Goal: Check status: Check status

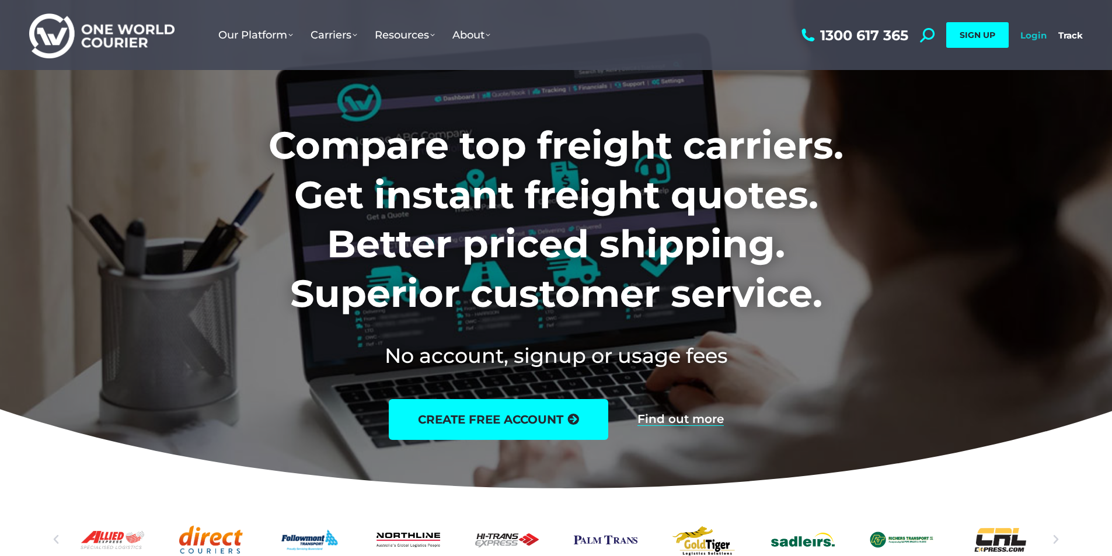
click at [1030, 36] on link "Login" at bounding box center [1034, 35] width 26 height 11
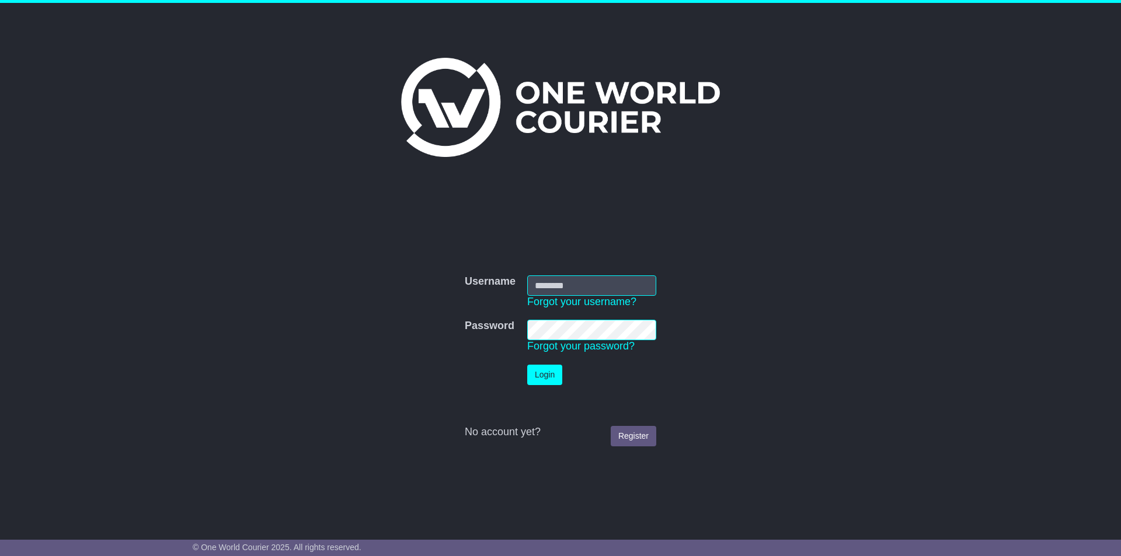
type input "*********"
click at [542, 374] on button "Login" at bounding box center [544, 375] width 35 height 20
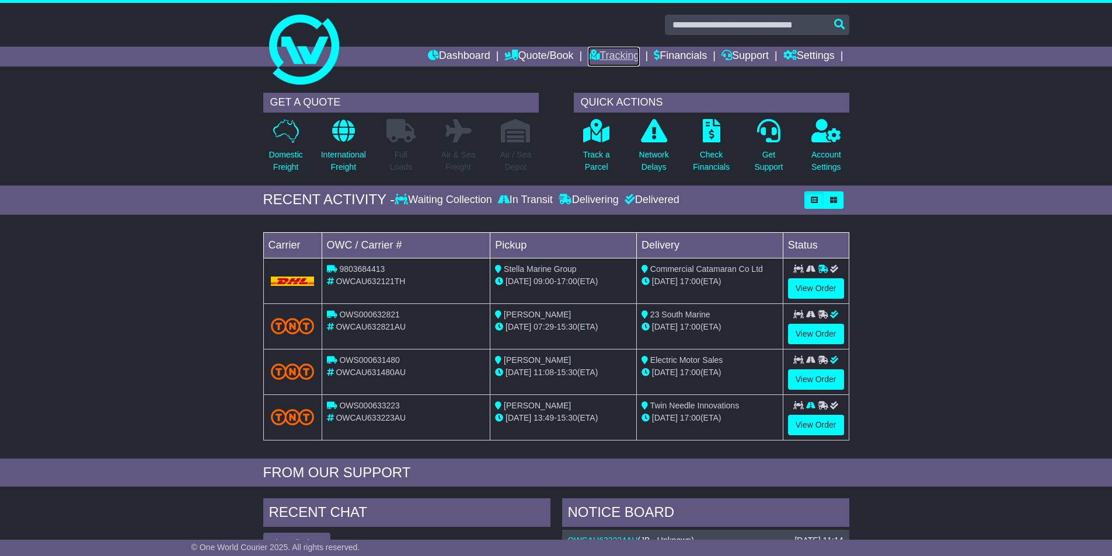
click at [593, 57] on link "Tracking" at bounding box center [613, 57] width 51 height 20
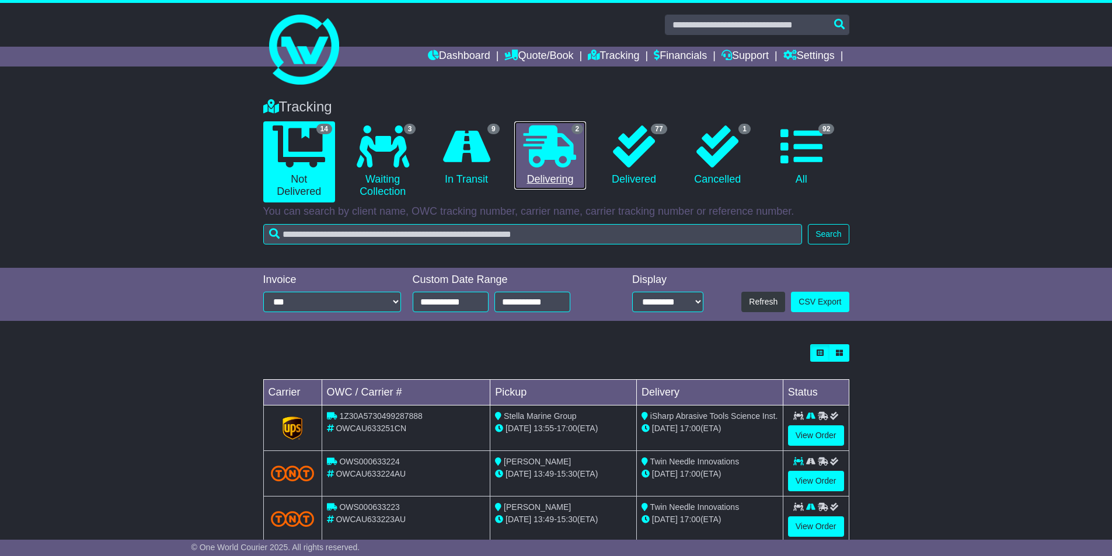
click at [562, 155] on icon at bounding box center [550, 147] width 53 height 42
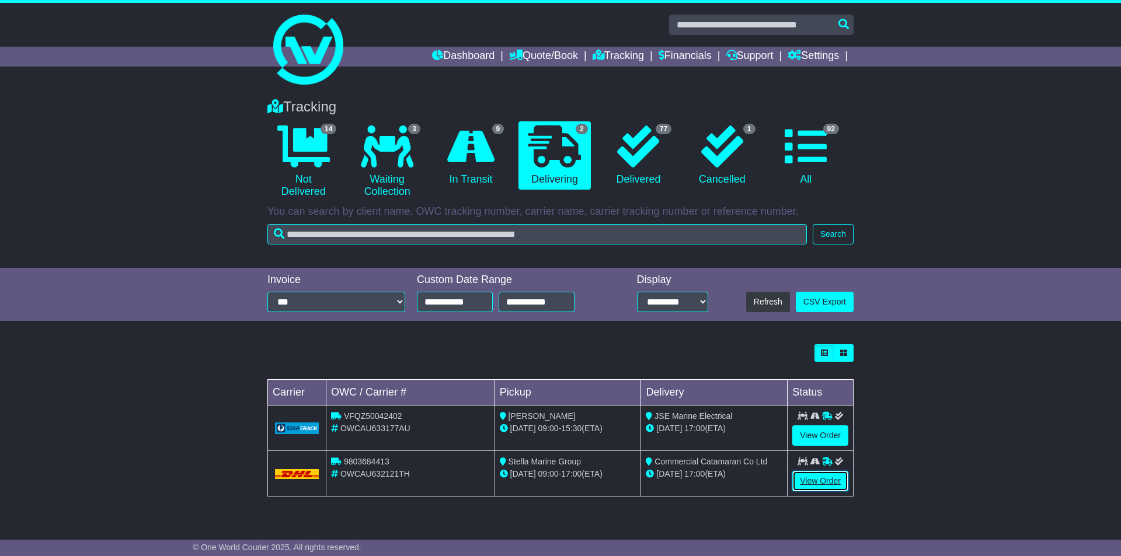
click at [807, 483] on link "View Order" at bounding box center [820, 481] width 56 height 20
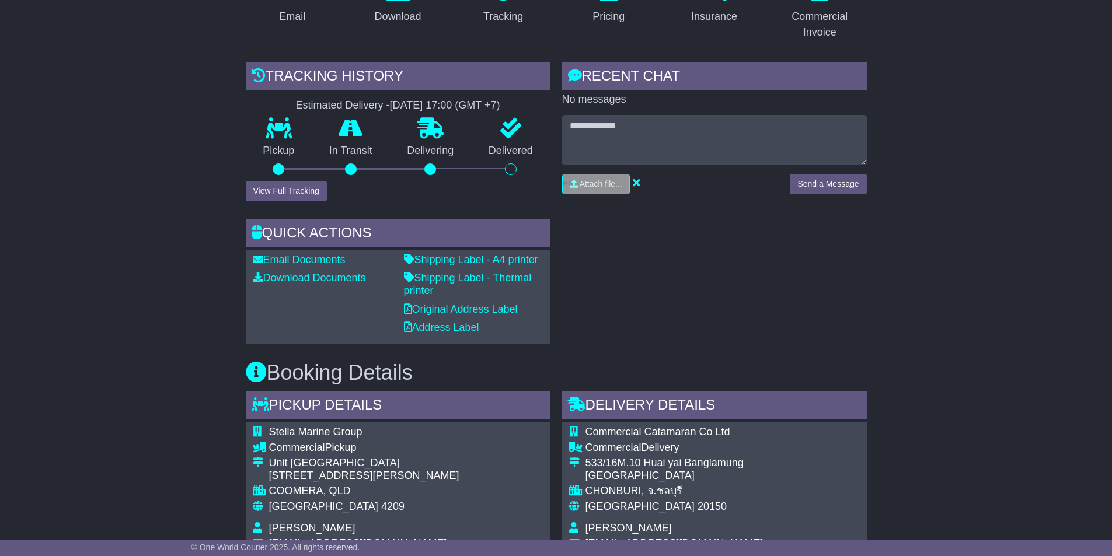
scroll to position [175, 0]
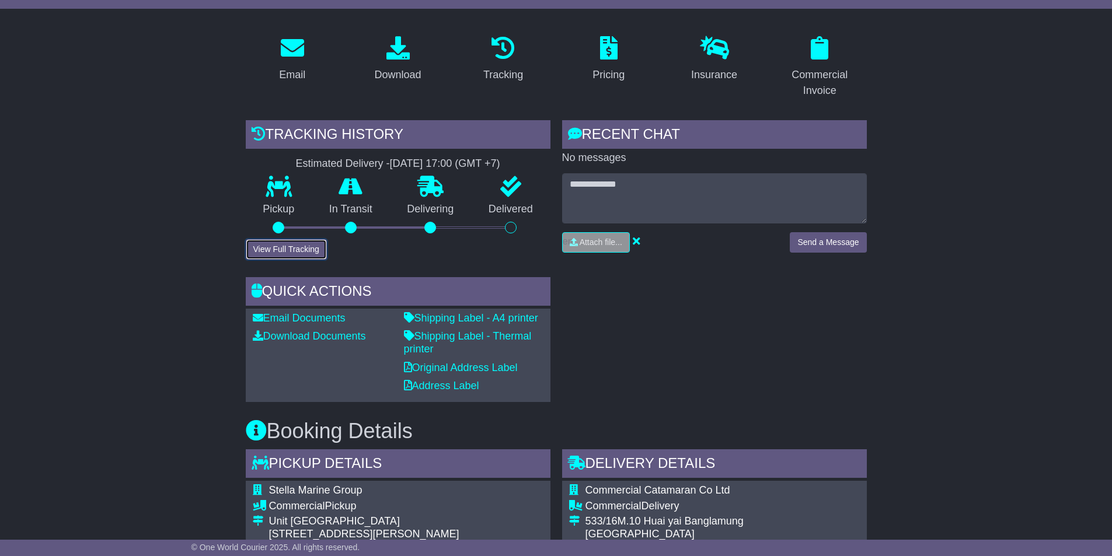
click at [280, 253] on button "View Full Tracking" at bounding box center [286, 249] width 81 height 20
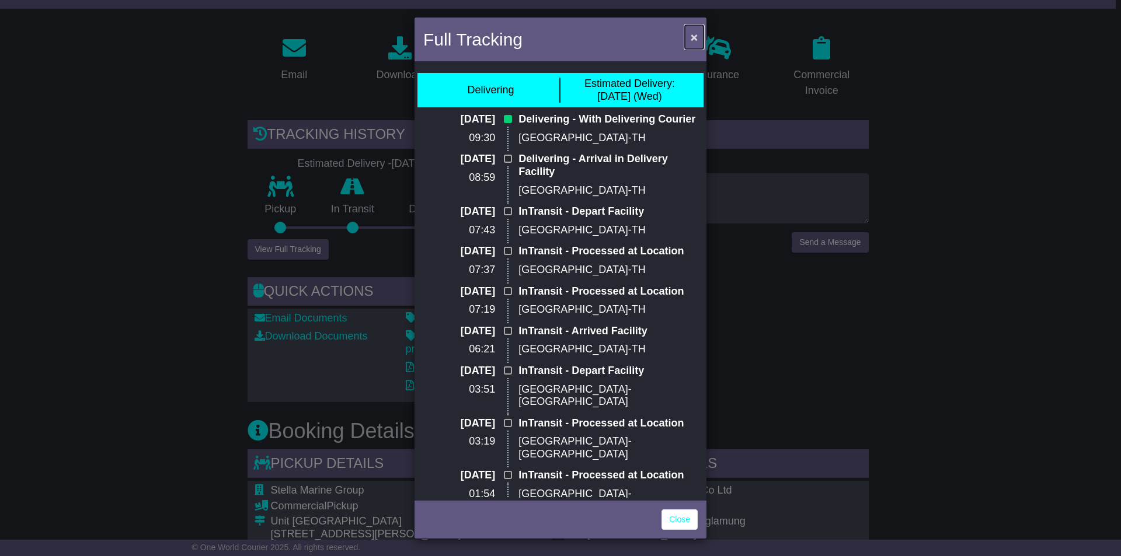
click at [695, 34] on span "×" at bounding box center [694, 36] width 7 height 13
